Goal: Check status: Check status

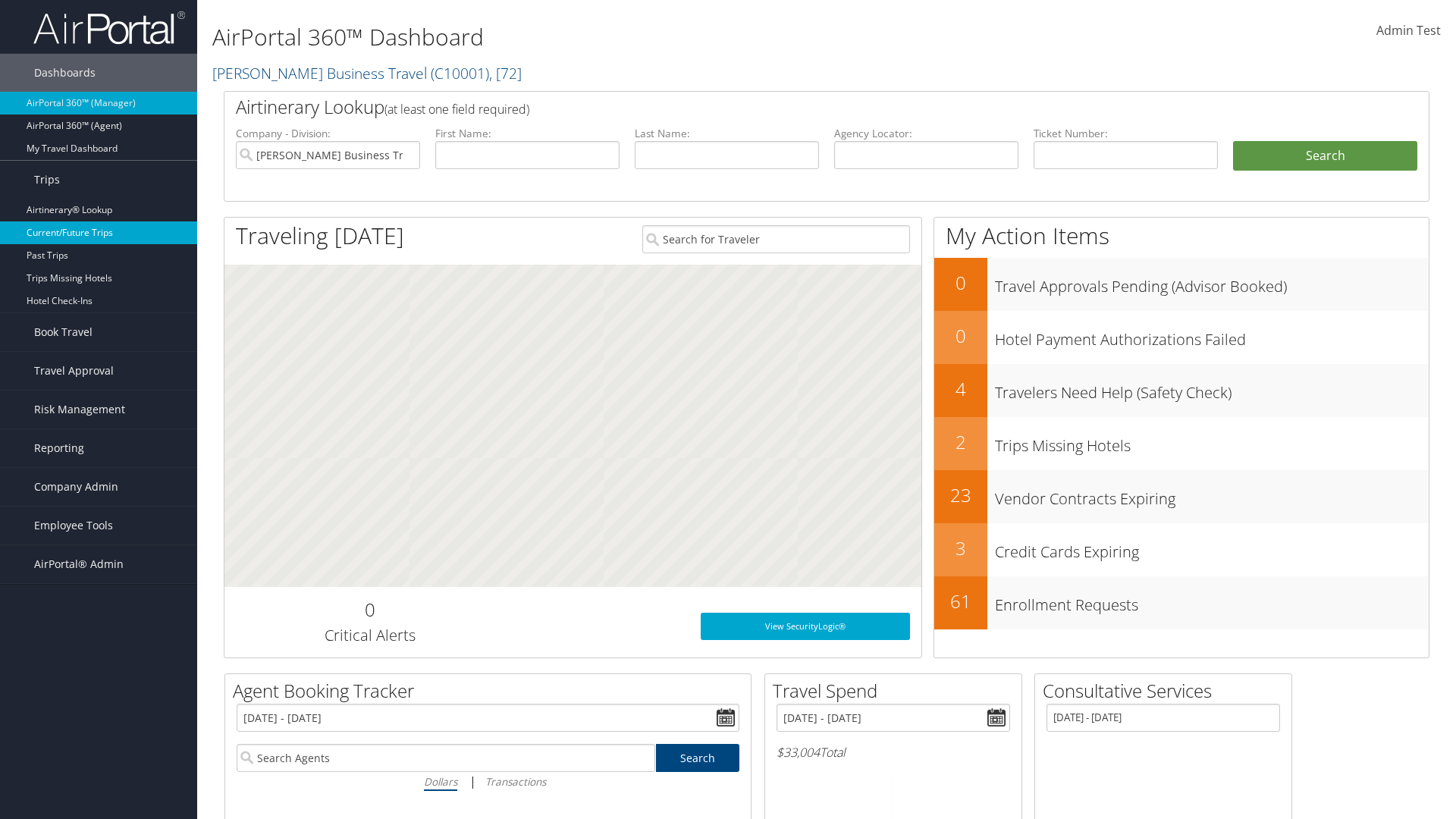
click at [99, 233] on link "Current/Future Trips" at bounding box center [99, 233] width 197 height 23
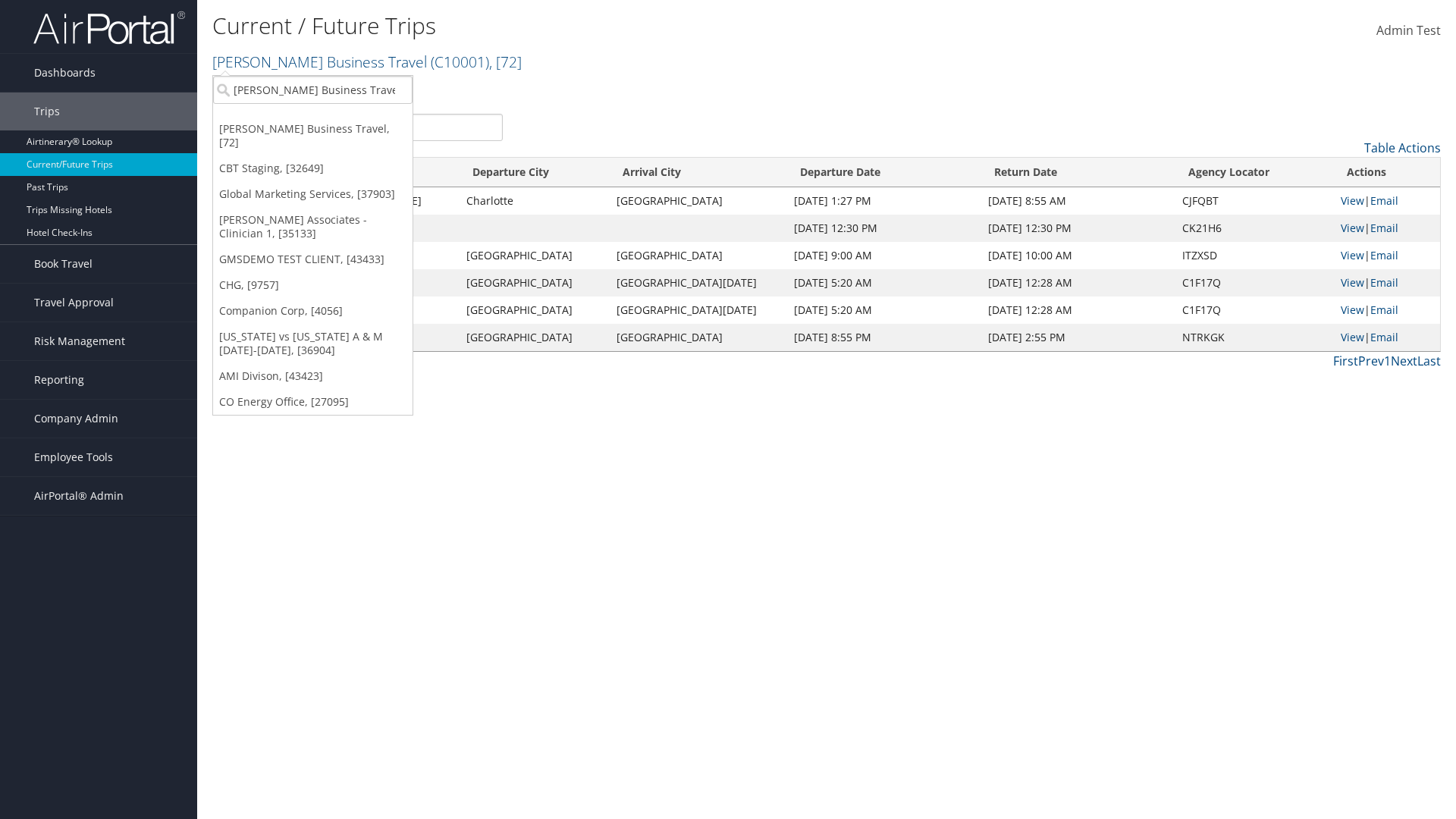
type input "[PERSON_NAME] Business Travel"
click at [334, 118] on div "Christopherson Business Travel (C10001), [72]" at bounding box center [334, 118] width 259 height 13
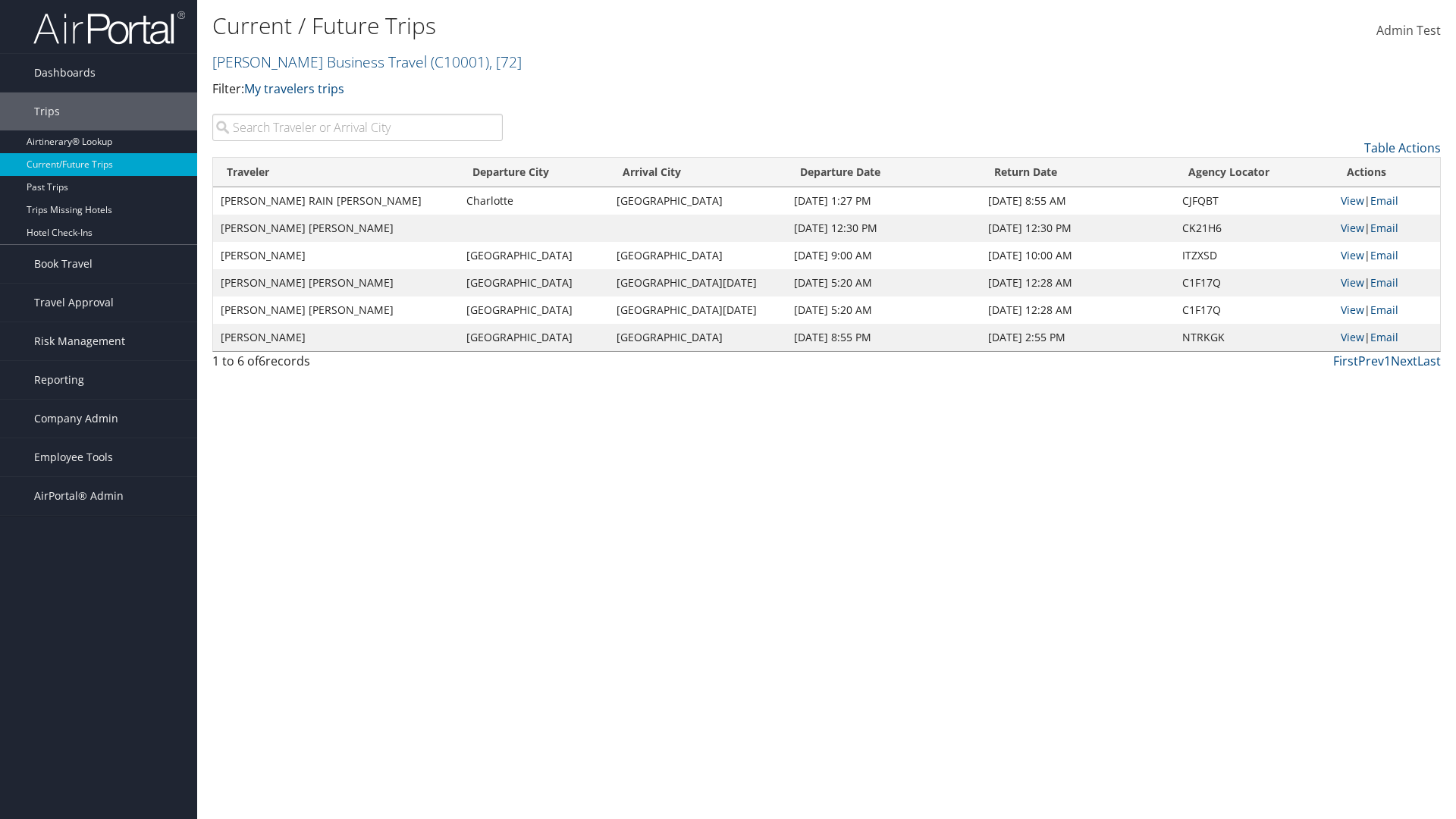
click at [358, 127] on input "search" at bounding box center [358, 127] width 290 height 28
type input "TATUM"
